Goal: Transaction & Acquisition: Purchase product/service

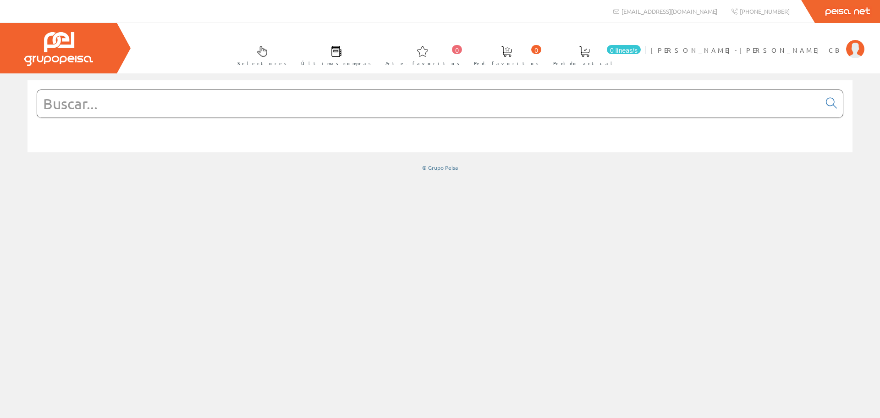
click at [293, 94] on input "text" at bounding box center [428, 104] width 783 height 28
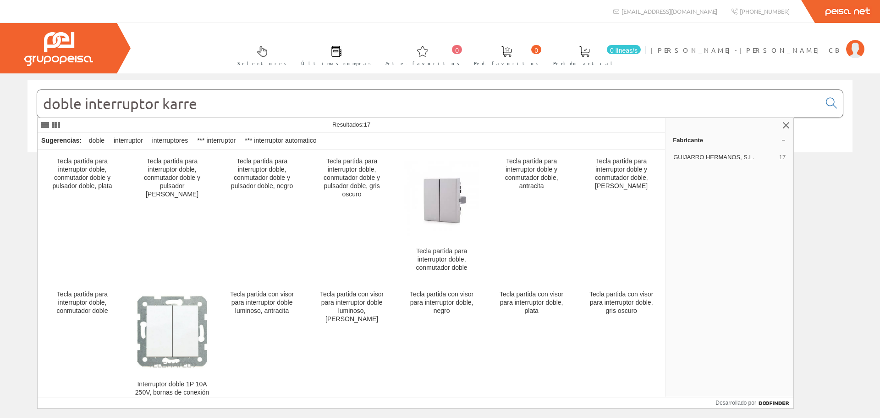
type input "doble interruptor karre"
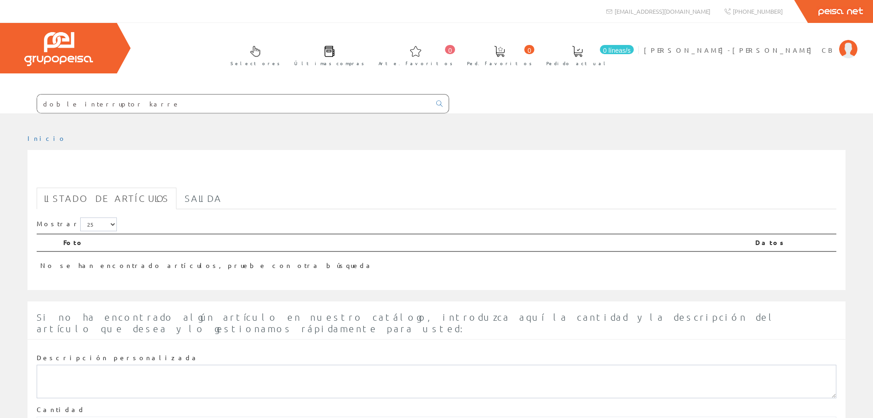
click at [164, 102] on input "doble interruptor karre" at bounding box center [234, 103] width 394 height 18
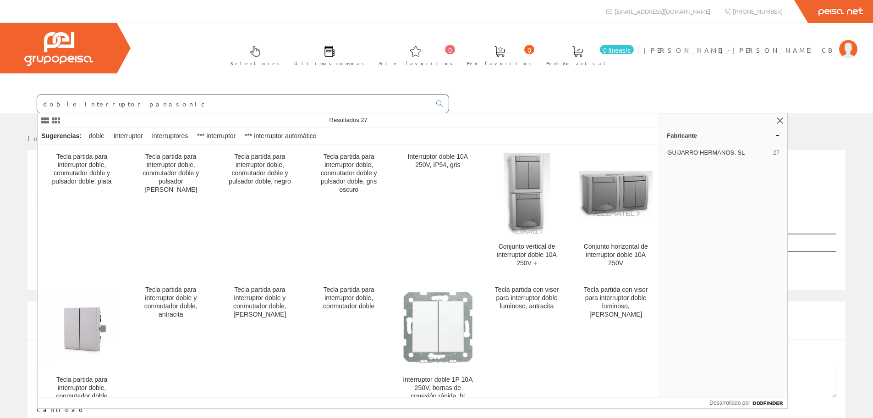
type input "doble interruptor panasonic"
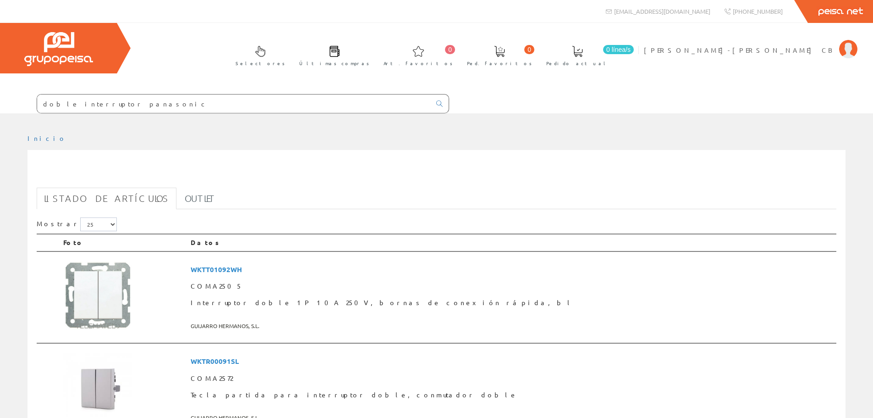
scroll to position [92, 0]
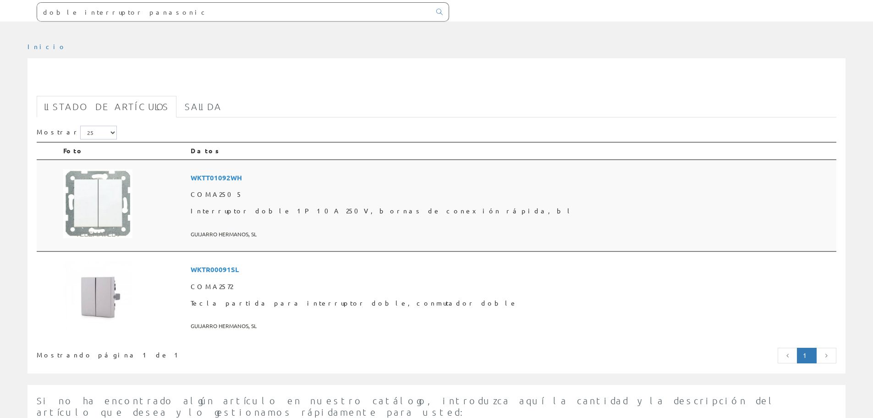
click at [242, 176] on font "WKTT01092WH" at bounding box center [216, 177] width 51 height 9
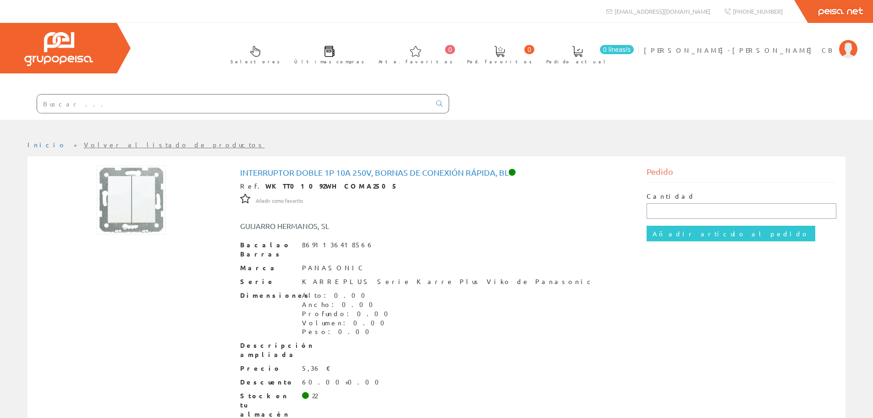
click at [662, 215] on input "text" at bounding box center [742, 211] width 190 height 16
type input "2"
click at [678, 235] on input "Añadir artículo al pedido" at bounding box center [731, 234] width 169 height 16
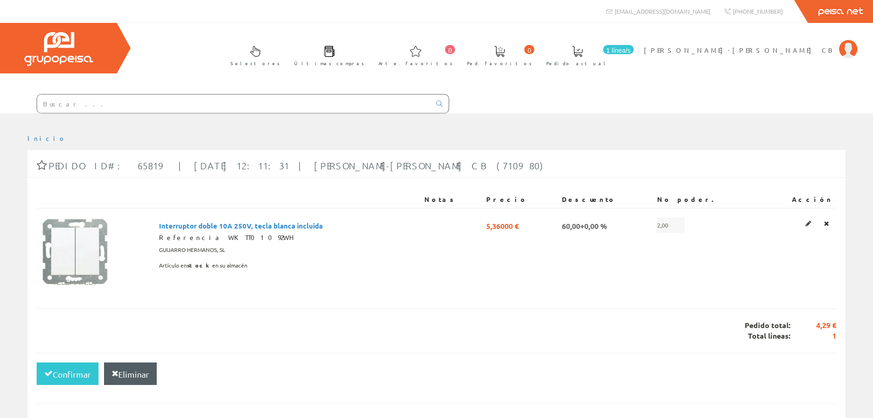
click at [207, 105] on input "text" at bounding box center [234, 103] width 394 height 18
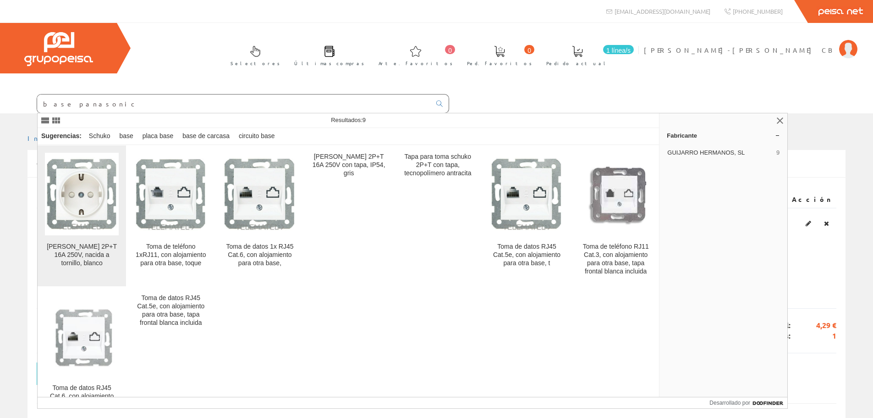
type input "base panasonic"
click at [72, 219] on img at bounding box center [82, 193] width 74 height 73
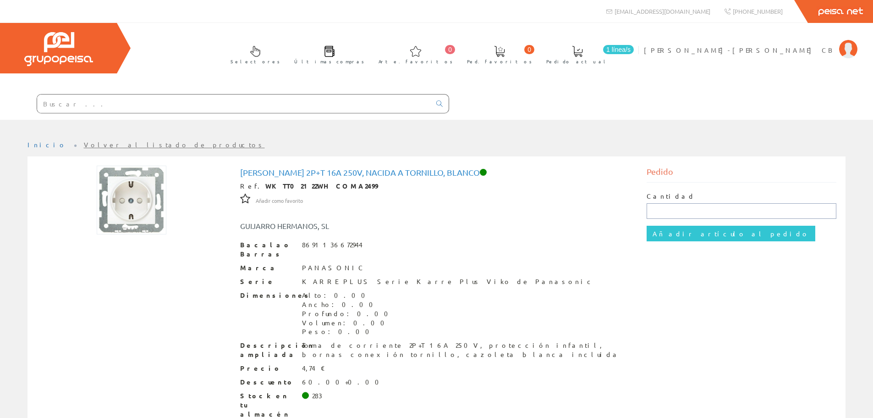
click at [668, 207] on input "text" at bounding box center [742, 211] width 190 height 16
type input "3"
click at [667, 235] on input "Añadir artículo al pedido" at bounding box center [731, 234] width 169 height 16
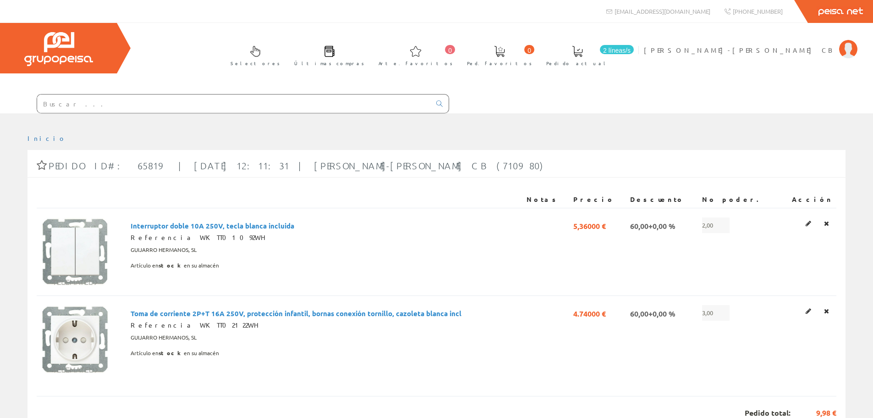
click at [103, 105] on input "text" at bounding box center [234, 103] width 394 height 18
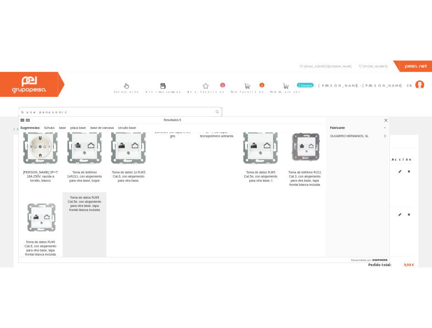
scroll to position [31, 0]
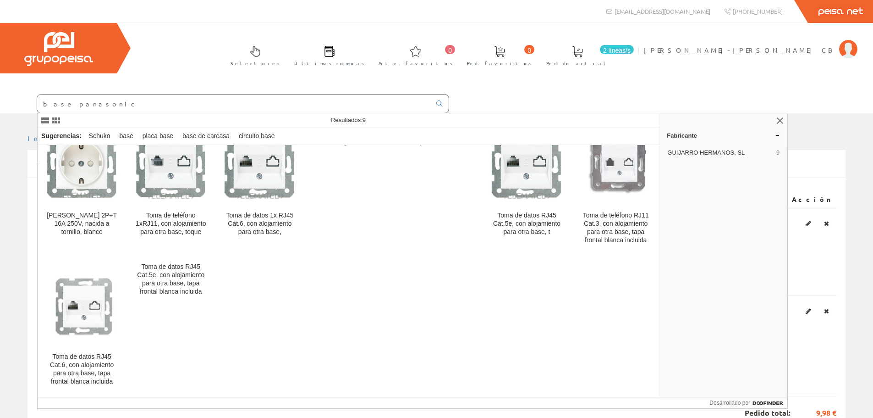
type input "base panasonic"
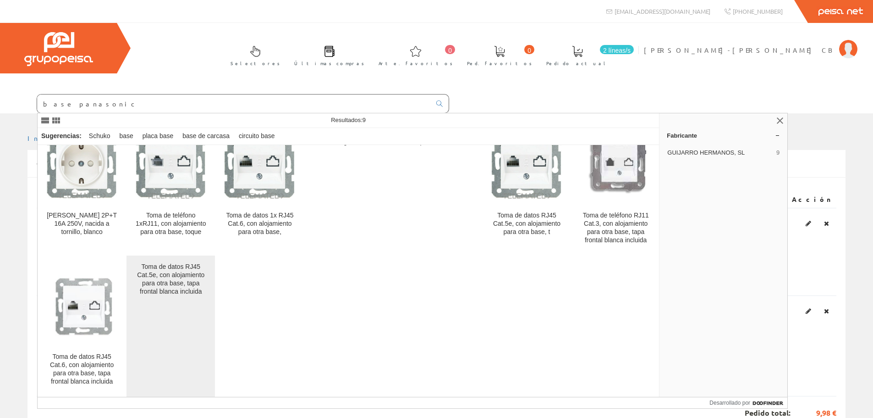
click at [182, 276] on font "Toma de datos RJ45 Cat.5e, con alojamiento para otra base, tapa frontal blanca …" at bounding box center [170, 279] width 67 height 32
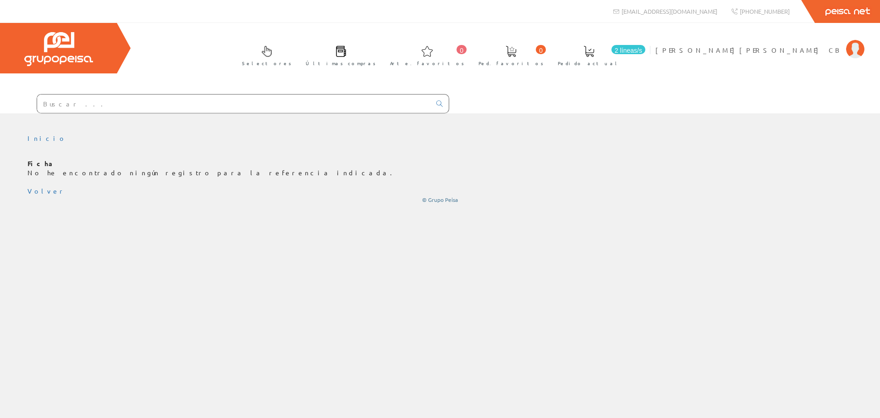
click at [93, 107] on input "text" at bounding box center [234, 103] width 394 height 18
paste input "04052"
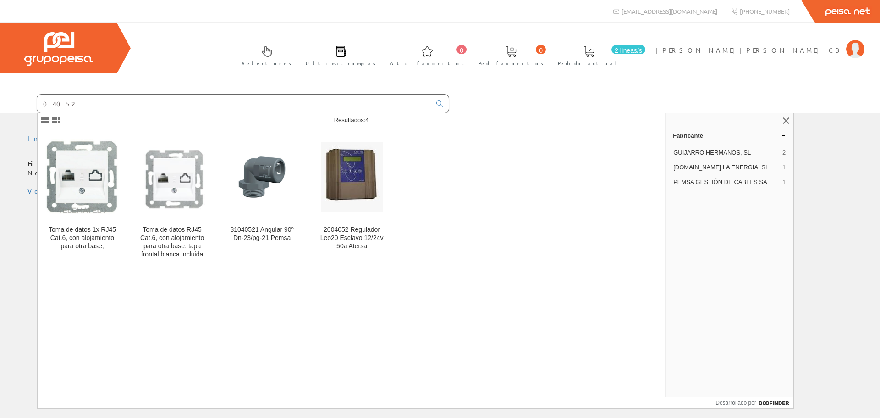
drag, startPoint x: 69, startPoint y: 106, endPoint x: -50, endPoint y: 113, distance: 118.9
click at [0, 113] on html "[EMAIL_ADDRESS][DOMAIN_NAME] Peisa Net 0 0" at bounding box center [440, 209] width 880 height 418
paste input "8691136107491"
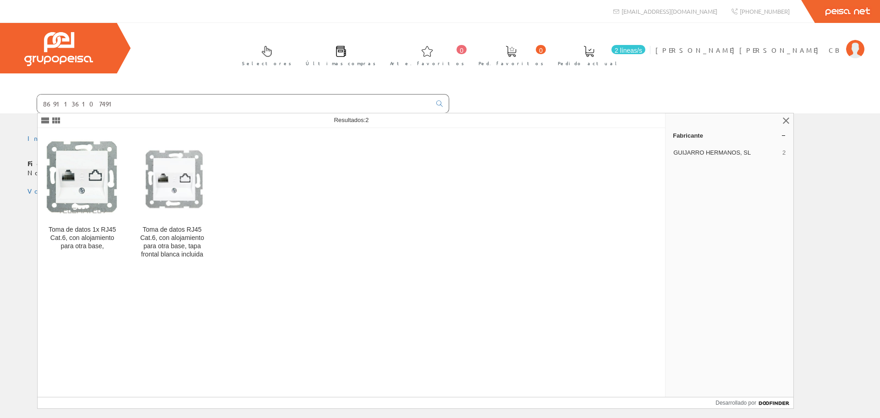
type input "8691136107491"
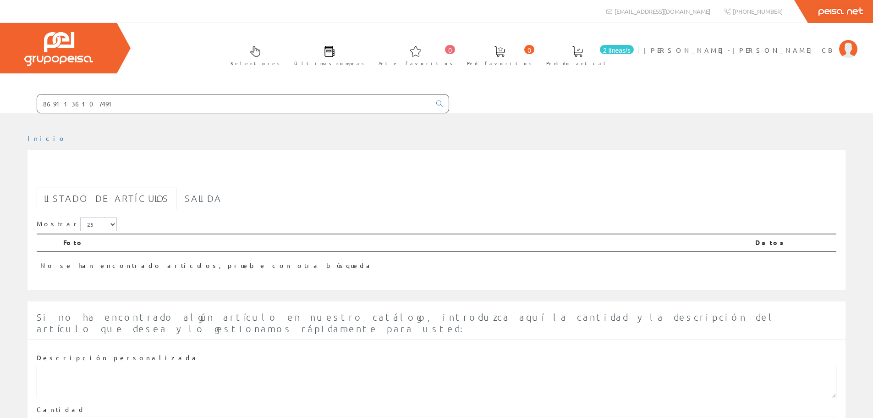
drag, startPoint x: 105, startPoint y: 100, endPoint x: -184, endPoint y: 115, distance: 289.2
click at [0, 115] on html "8691136107491 info@peisa.com" at bounding box center [436, 209] width 873 height 418
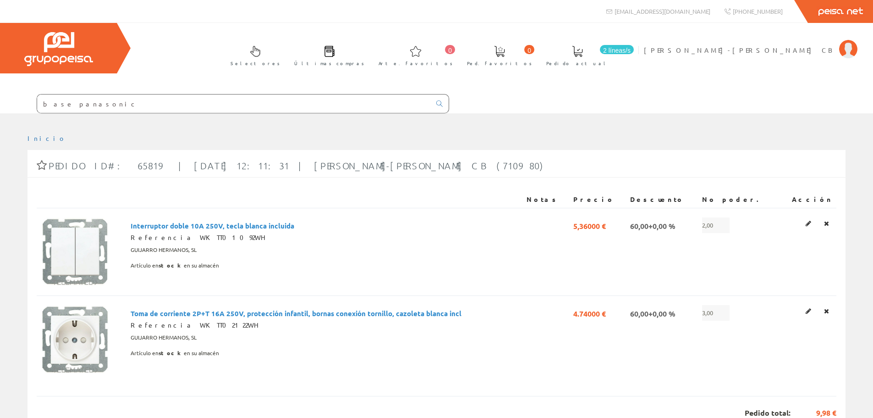
click at [102, 109] on input "base panasonic" at bounding box center [234, 103] width 394 height 18
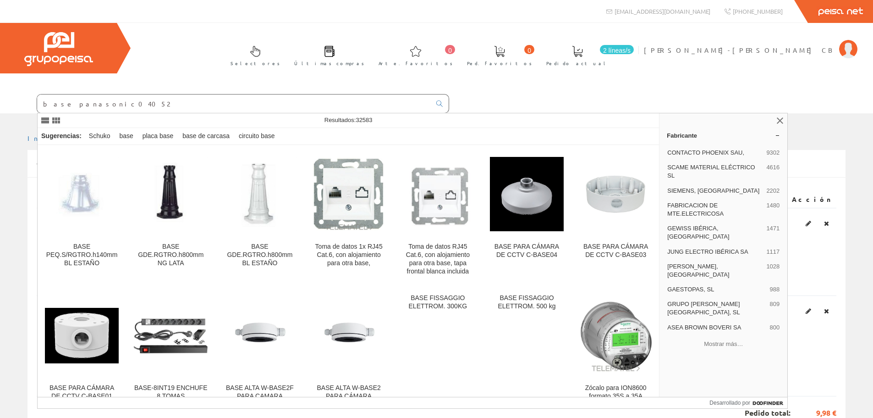
type input "base panasonic04052"
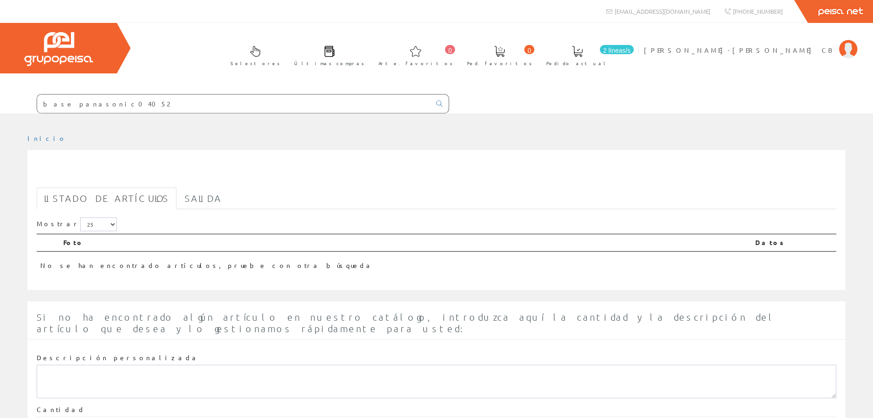
drag, startPoint x: 88, startPoint y: 105, endPoint x: -68, endPoint y: 111, distance: 155.5
click at [0, 111] on html "base panasonic04052 0 0" at bounding box center [436, 209] width 873 height 418
type input "04052"
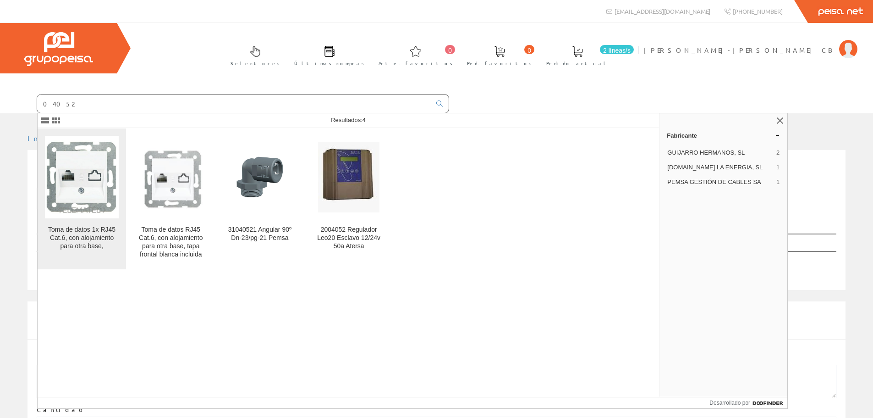
click at [85, 186] on img at bounding box center [82, 177] width 74 height 74
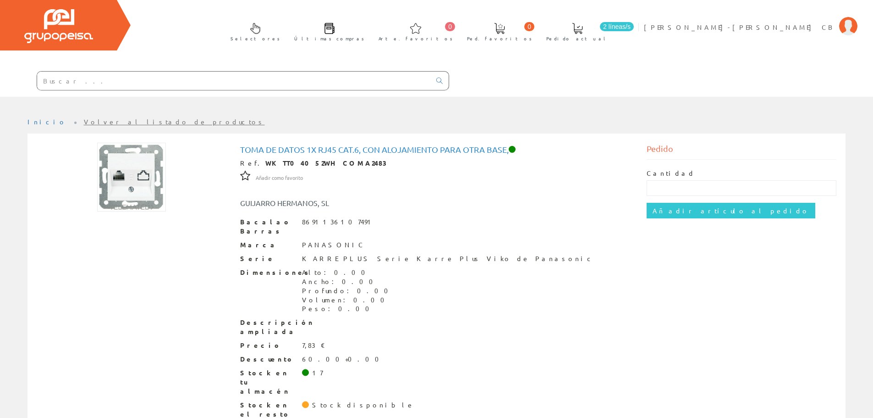
scroll to position [36, 0]
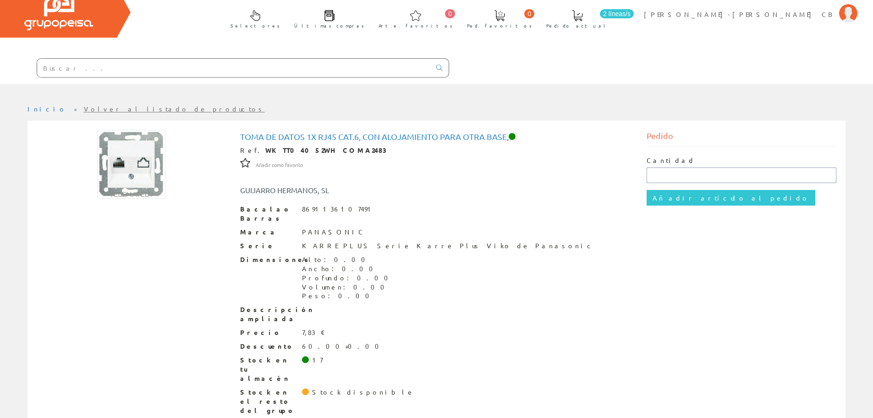
click at [671, 172] on input "text" at bounding box center [742, 175] width 190 height 16
type input "1"
click at [670, 200] on input "Añadir artículo al pedido" at bounding box center [731, 198] width 169 height 16
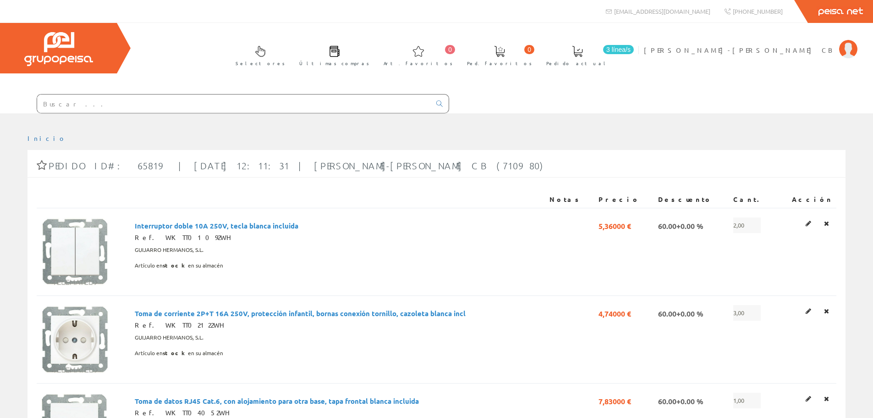
click at [100, 102] on input "text" at bounding box center [234, 103] width 394 height 18
paste input "WTKF00012"
type input "WTKF00012"
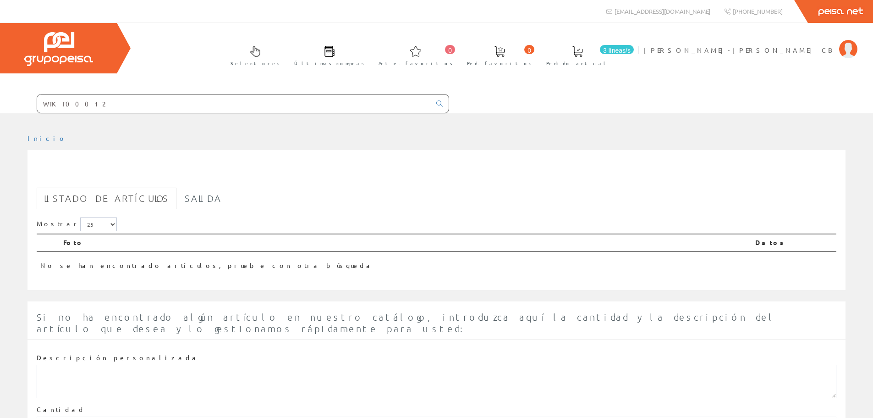
drag, startPoint x: 92, startPoint y: 101, endPoint x: -89, endPoint y: 105, distance: 180.7
click at [0, 105] on html "WTKF00012 info@peisa.com 0 0" at bounding box center [436, 209] width 873 height 418
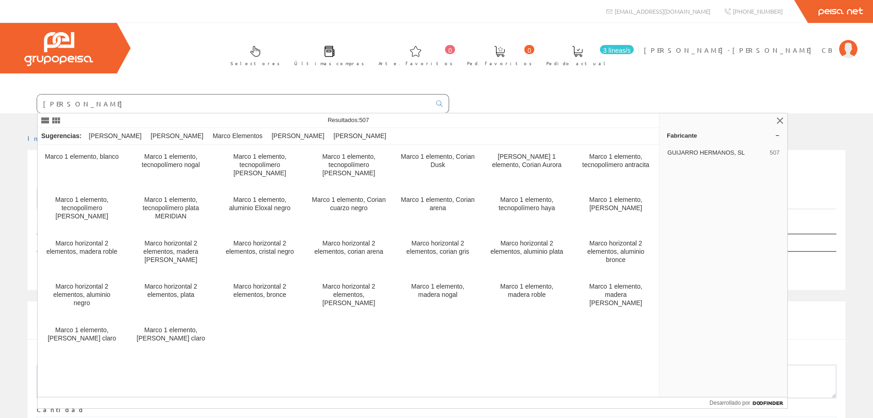
type input "MARCO PANASONIC"
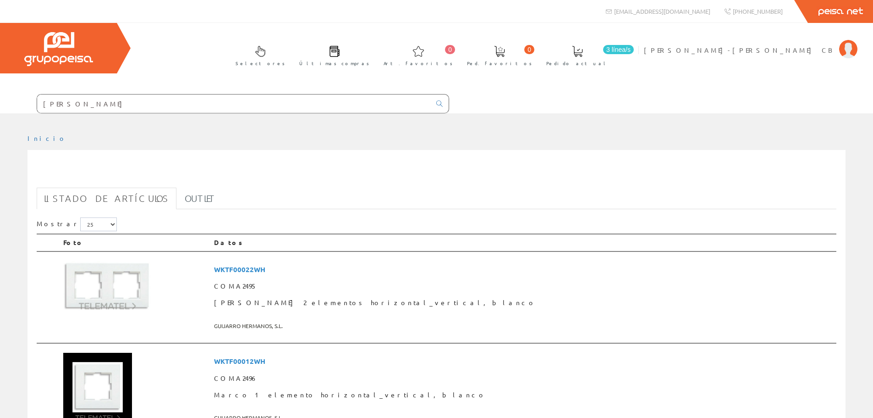
drag, startPoint x: 114, startPoint y: 103, endPoint x: -115, endPoint y: 128, distance: 229.7
click at [0, 128] on html "MARCO PANASONIC Peisa Net 0" at bounding box center [436, 209] width 873 height 418
paste input "WKTF00022BL"
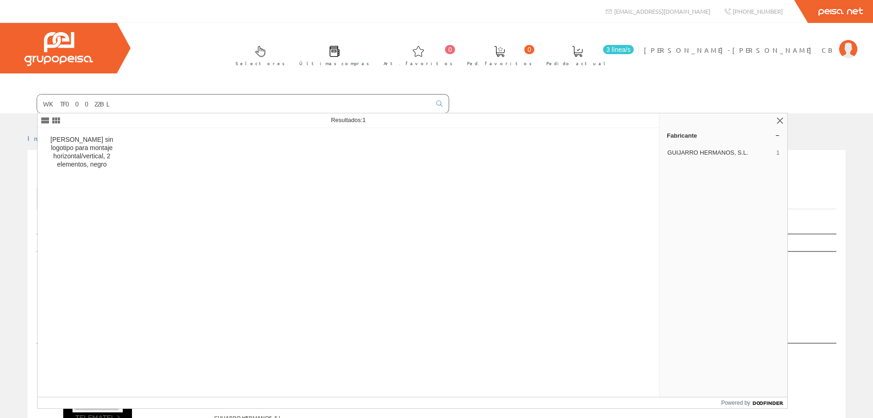
type input "WKTF00022BL"
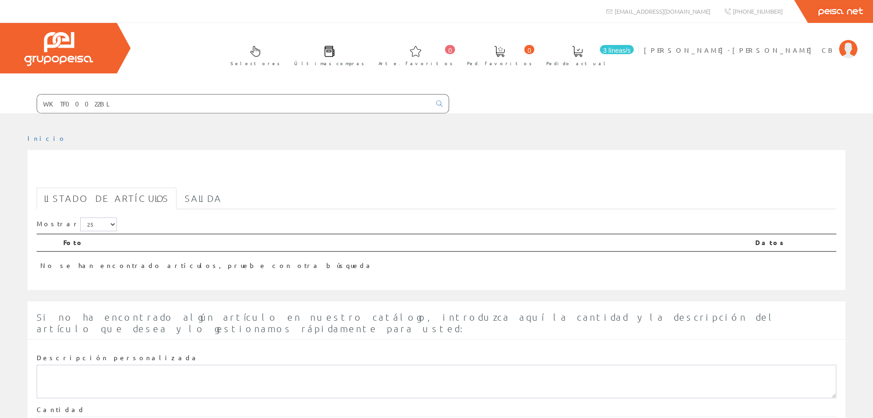
drag, startPoint x: 93, startPoint y: 102, endPoint x: -93, endPoint y: 108, distance: 186.2
click at [0, 108] on html "WKTF00022BL [EMAIL_ADDRESS][DOMAIN_NAME] 0" at bounding box center [436, 209] width 873 height 418
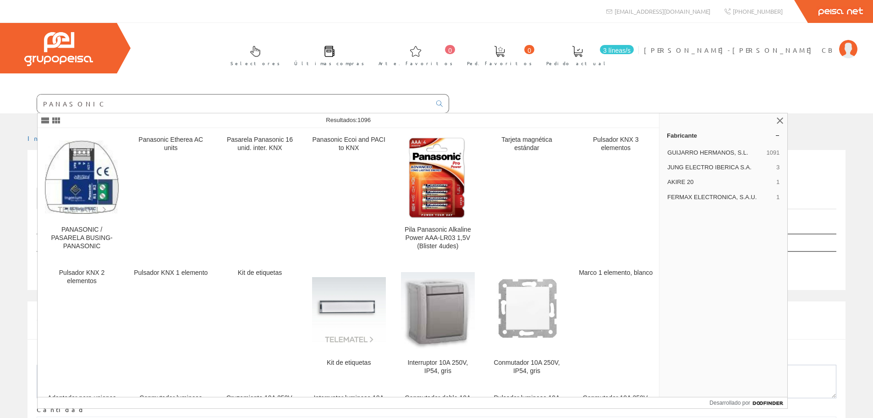
type input "PANASONIC"
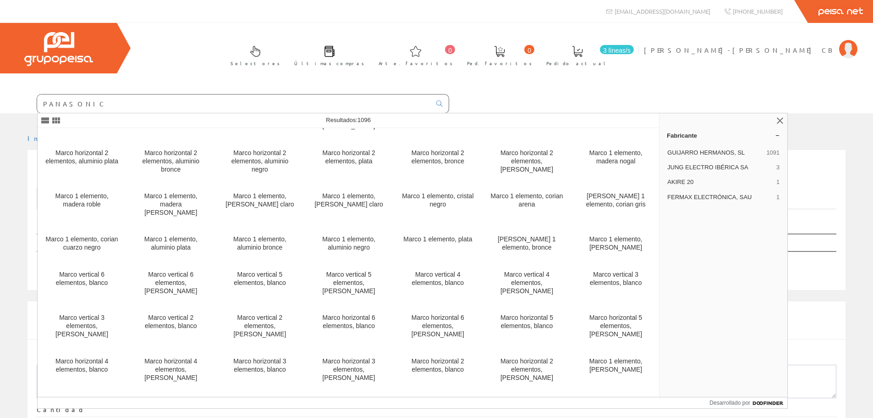
scroll to position [616, 0]
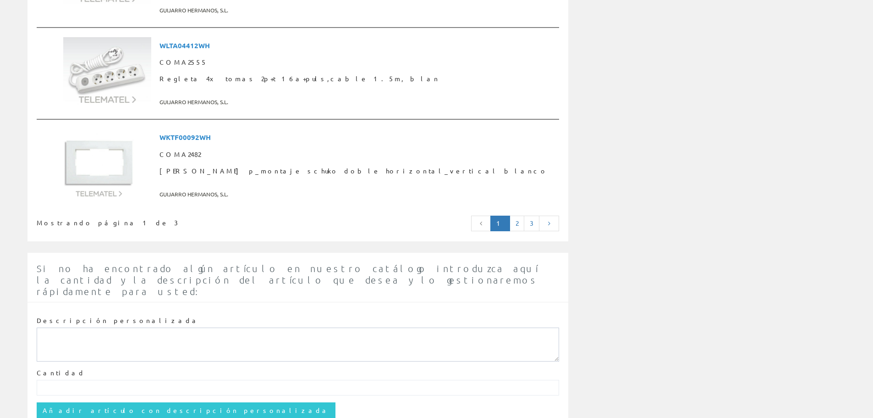
scroll to position [2368, 0]
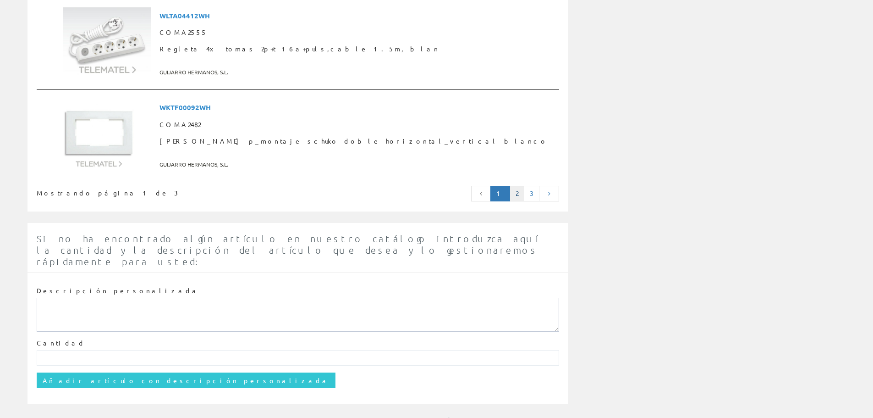
click at [516, 195] on link "2" at bounding box center [517, 194] width 15 height 16
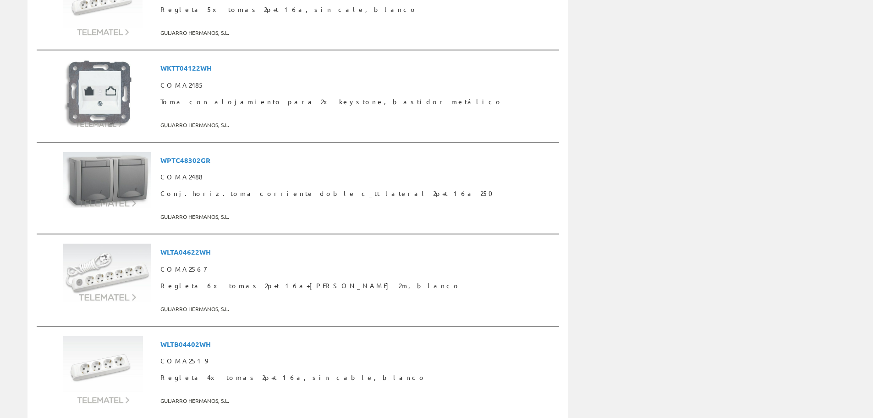
scroll to position [2345, 0]
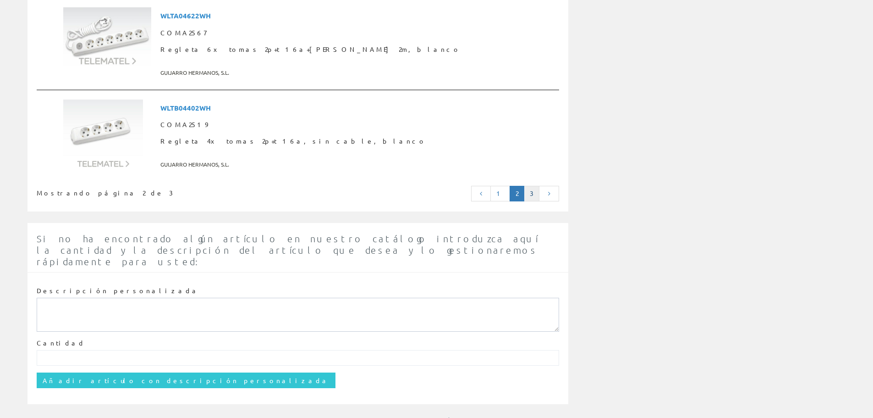
click at [532, 189] on link "3" at bounding box center [532, 194] width 16 height 16
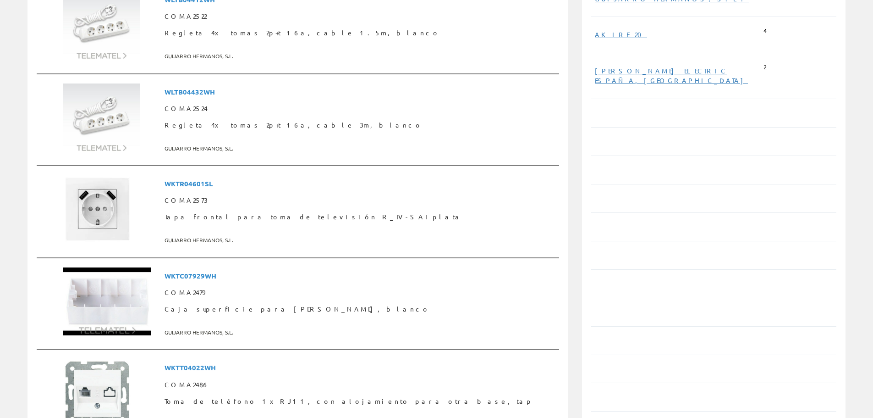
scroll to position [146, 0]
